Goal: Check status: Check status

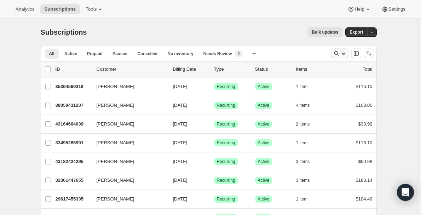
click at [335, 53] on icon "Search and filter results" at bounding box center [336, 53] width 7 height 7
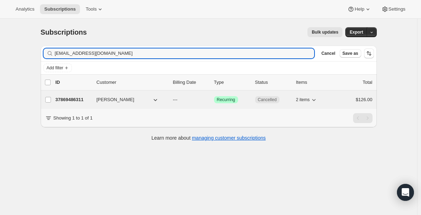
type input "[EMAIL_ADDRESS][DOMAIN_NAME]"
click at [154, 98] on icon "button" at bounding box center [155, 99] width 7 height 7
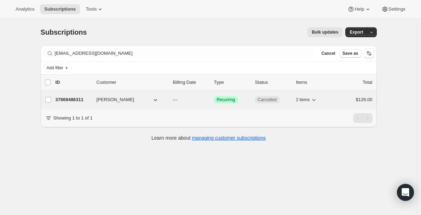
click at [76, 100] on p "37869486311" at bounding box center [72, 99] width 35 height 7
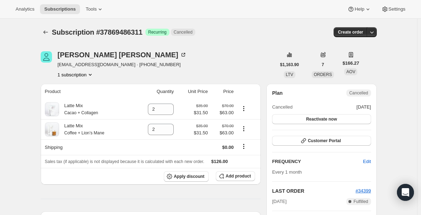
click at [83, 73] on button "1 subscription" at bounding box center [76, 74] width 36 height 7
click at [241, 32] on div "Subscription #37869486311 Success Recurring Cancelled" at bounding box center [156, 32] width 208 height 10
